Goal: Task Accomplishment & Management: Use online tool/utility

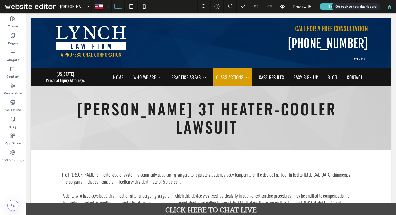
click at [390, 7] on use at bounding box center [389, 6] width 4 height 4
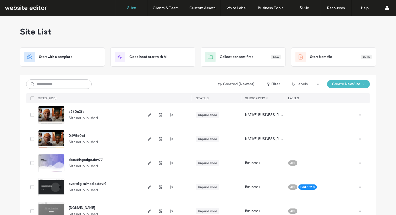
click at [53, 114] on img at bounding box center [51, 125] width 26 height 36
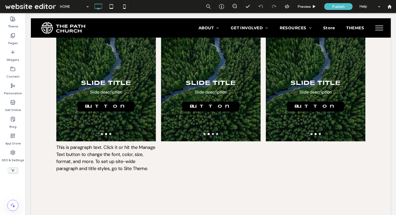
scroll to position [283, 0]
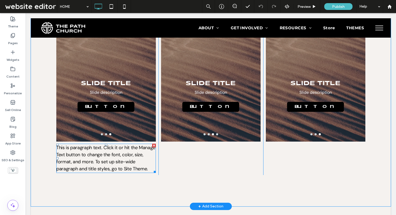
click at [116, 145] on span "This is paragraph text. Click it or hit the Manage Text button to change the fo…" at bounding box center [105, 158] width 99 height 27
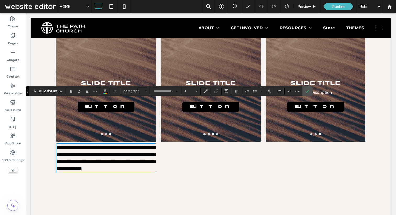
type input "*******"
type input "**"
click at [60, 92] on use at bounding box center [61, 91] width 2 height 1
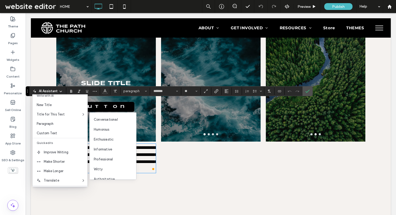
scroll to position [0, 0]
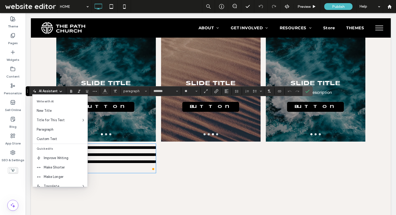
click at [173, 117] on div "Slide Title Slide description Button Button Slide Title Slide description Butto…" at bounding box center [210, 105] width 105 height 141
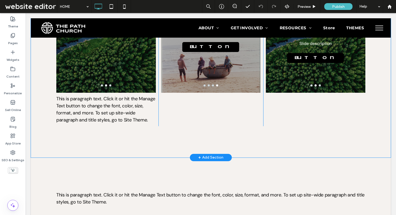
scroll to position [335, 0]
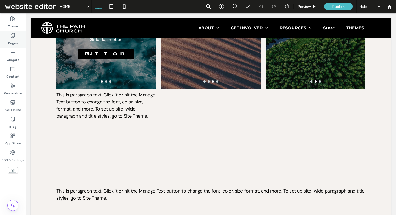
click at [12, 33] on icon at bounding box center [12, 35] width 5 height 5
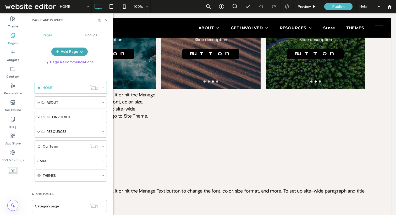
click at [77, 50] on button "Add Page" at bounding box center [69, 52] width 36 height 8
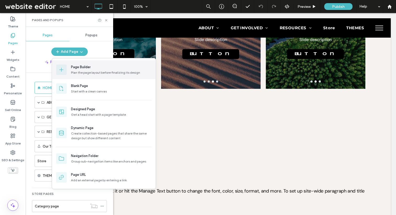
click at [96, 74] on div "Plan the page layout before finalizing its design" at bounding box center [111, 72] width 81 height 5
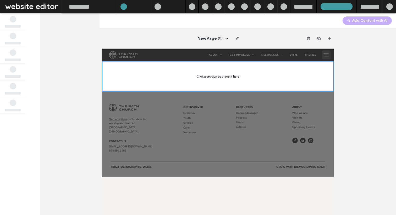
scroll to position [0, 0]
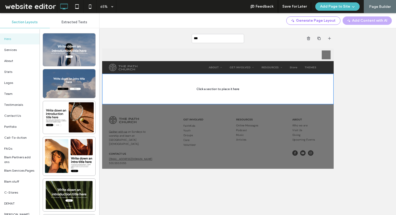
type input "****"
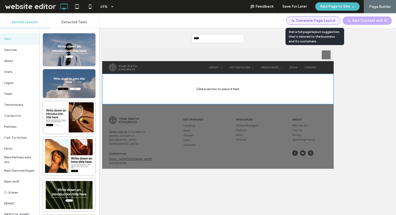
click at [319, 21] on button "Generate Page Layout" at bounding box center [313, 20] width 54 height 8
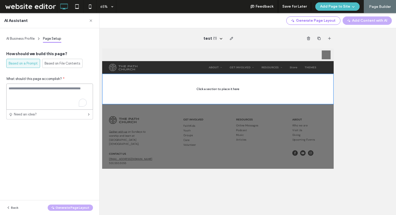
click at [42, 94] on textarea "To enrich screen reader interactions, please activate Accessibility in Grammarl…" at bounding box center [49, 97] width 87 height 26
type textarea "**********"
click at [76, 208] on button "Generate Page Layout" at bounding box center [70, 208] width 45 height 6
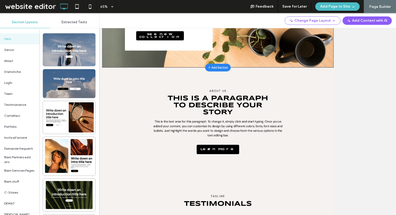
scroll to position [111, 0]
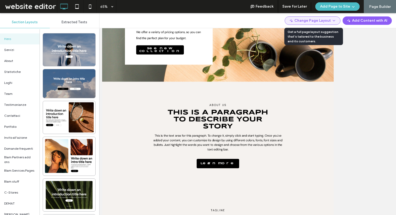
click at [334, 19] on icon "button" at bounding box center [334, 21] width 4 height 4
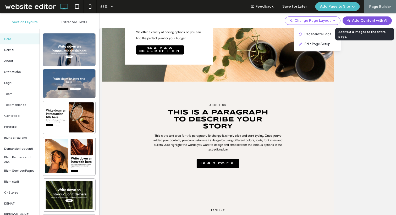
click at [377, 20] on button "Add Content with AI" at bounding box center [366, 20] width 49 height 8
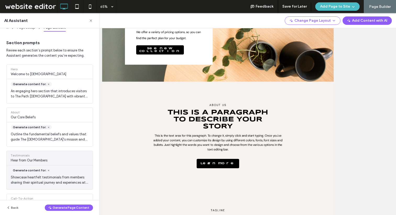
scroll to position [0, 0]
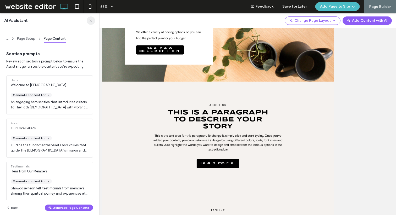
click at [91, 21] on use "button" at bounding box center [91, 20] width 2 height 2
